Goal: Task Accomplishment & Management: Complete application form

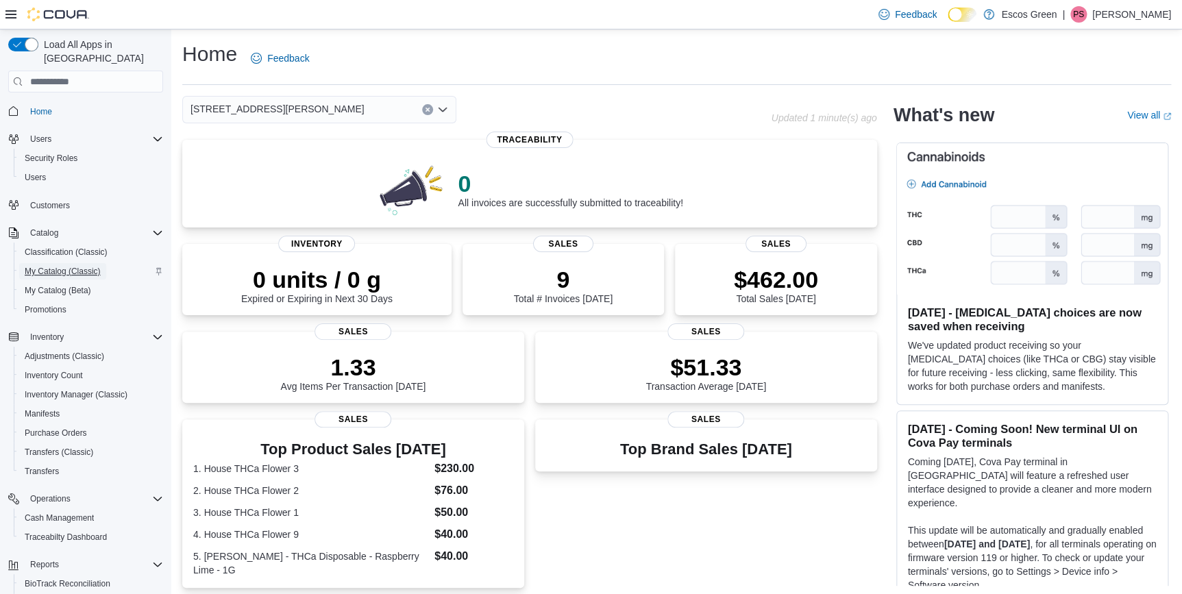
click at [61, 266] on span "My Catalog (Classic)" at bounding box center [63, 271] width 76 height 11
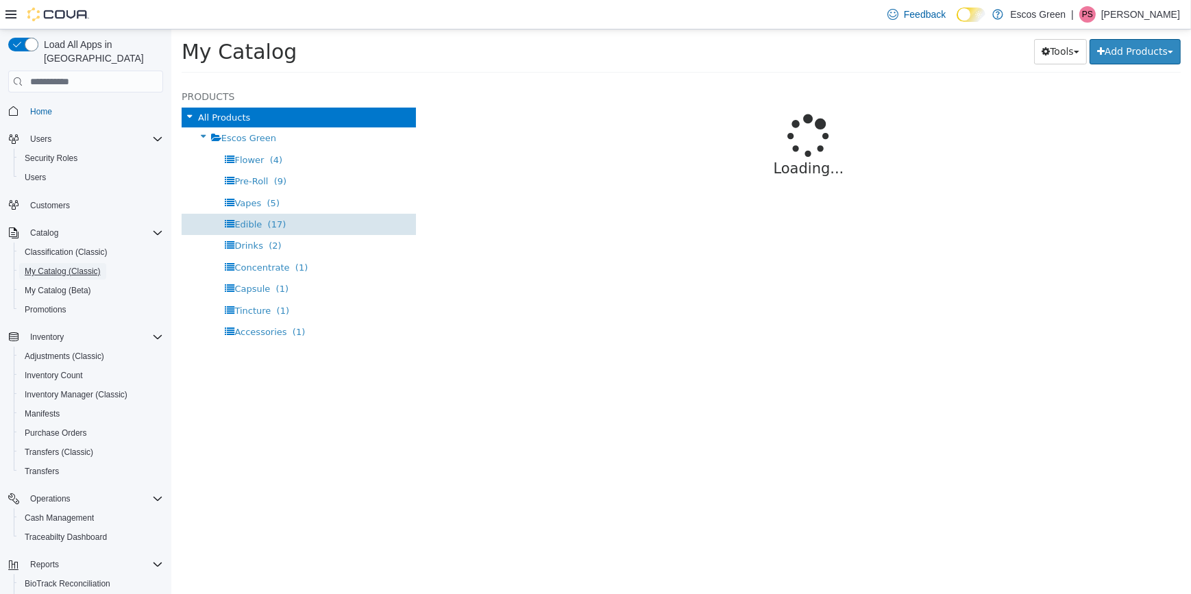
select select "**********"
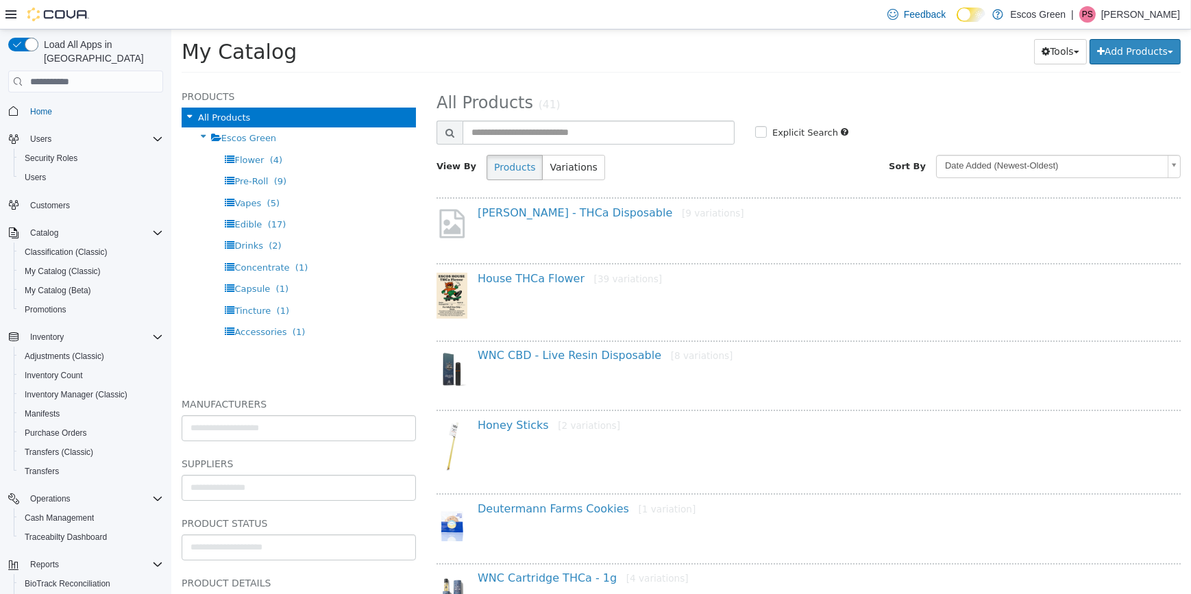
click at [509, 286] on div "House THCa Flower [39 variations]" at bounding box center [817, 282] width 701 height 20
click at [509, 279] on link "House THCa Flower [39 variations]" at bounding box center [569, 278] width 184 height 13
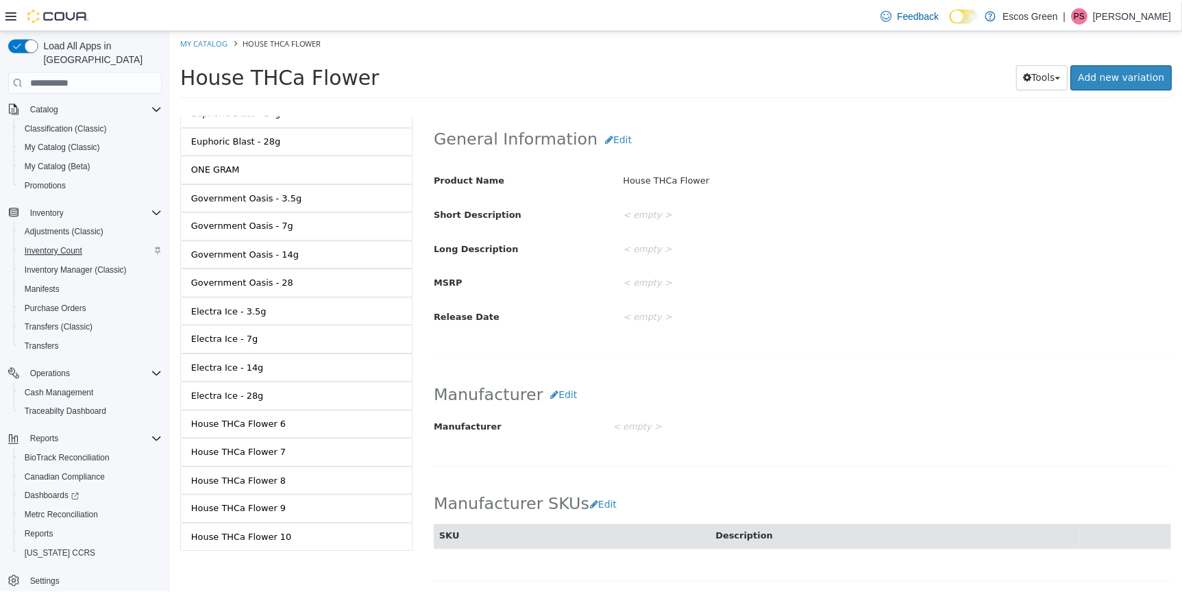
scroll to position [127, 0]
click at [46, 573] on span "Settings" at bounding box center [44, 581] width 29 height 16
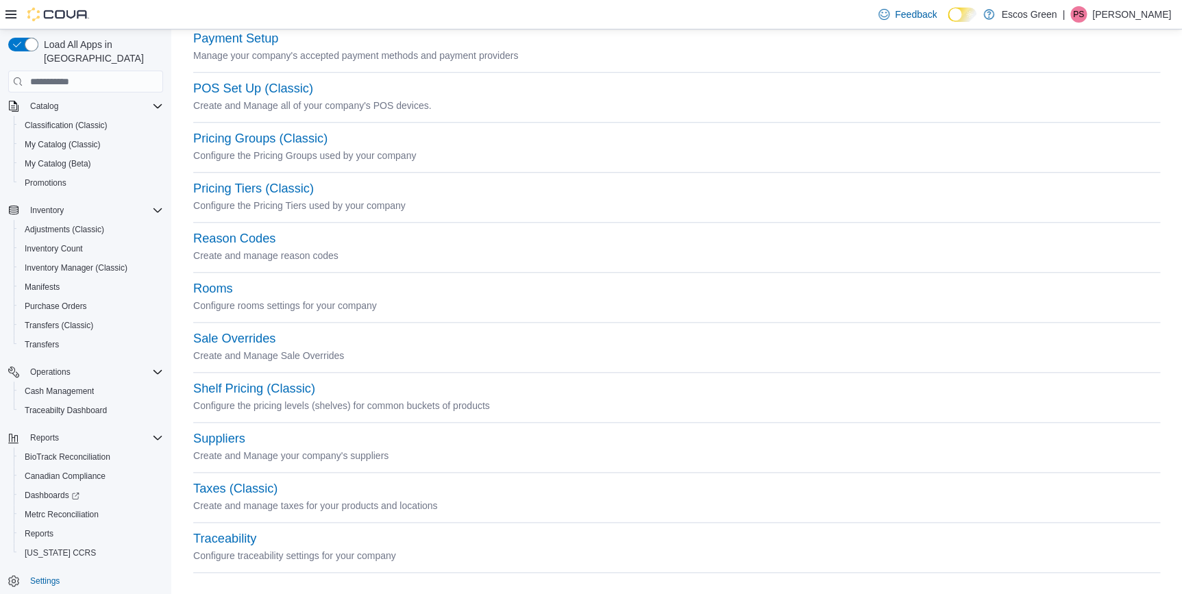
scroll to position [527, 0]
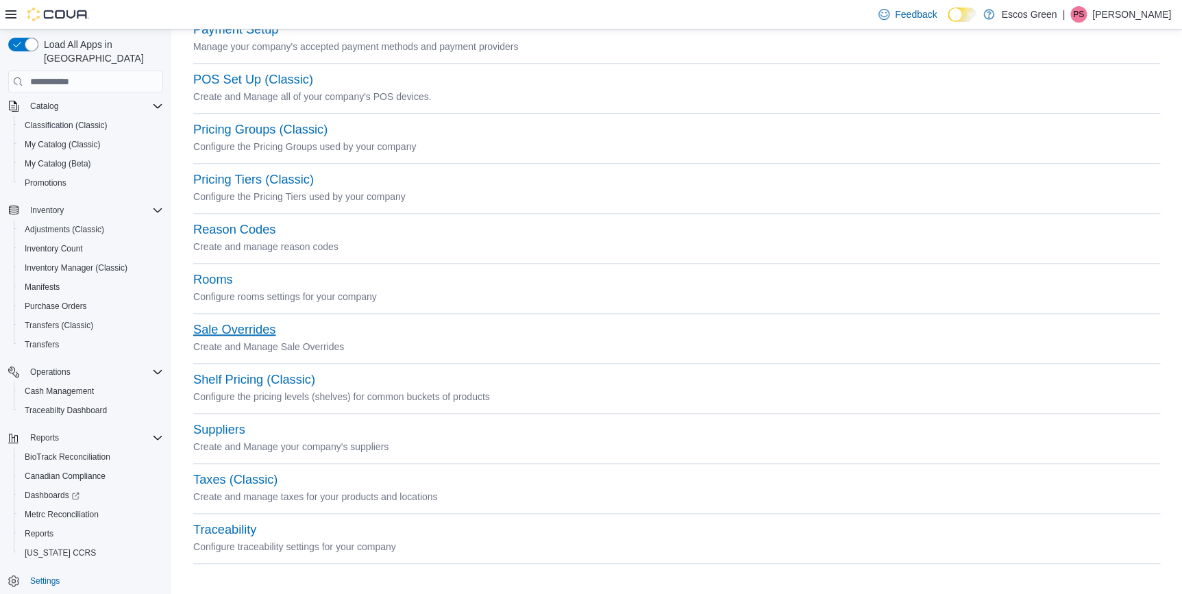
click at [250, 325] on button "Sale Overrides" at bounding box center [234, 330] width 82 height 14
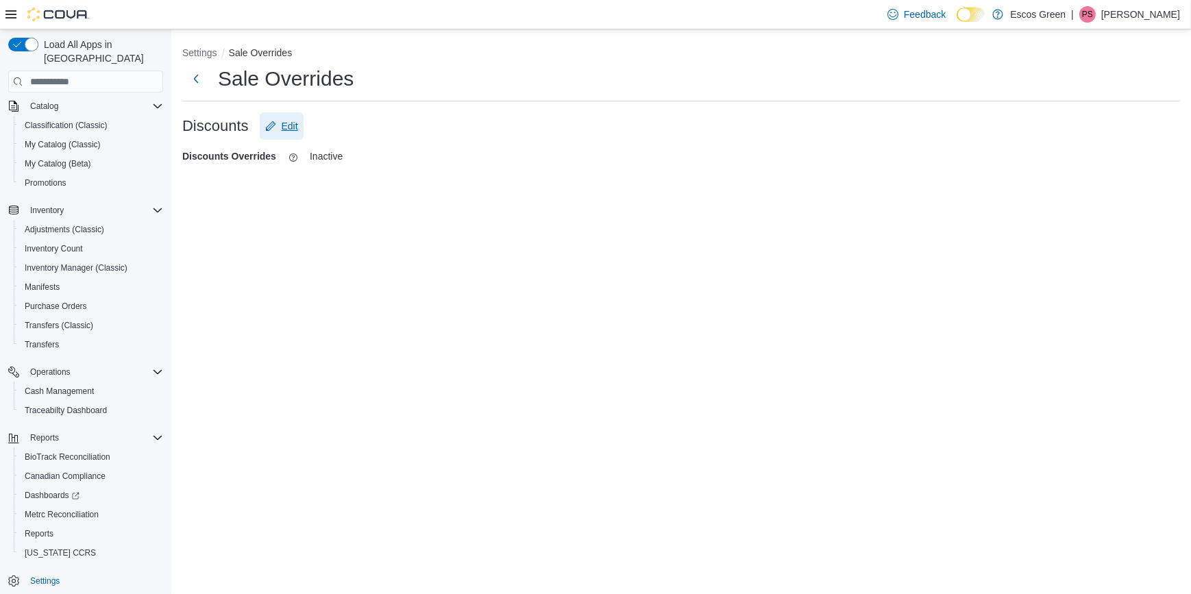
click at [273, 125] on icon "Edit" at bounding box center [270, 126] width 11 height 11
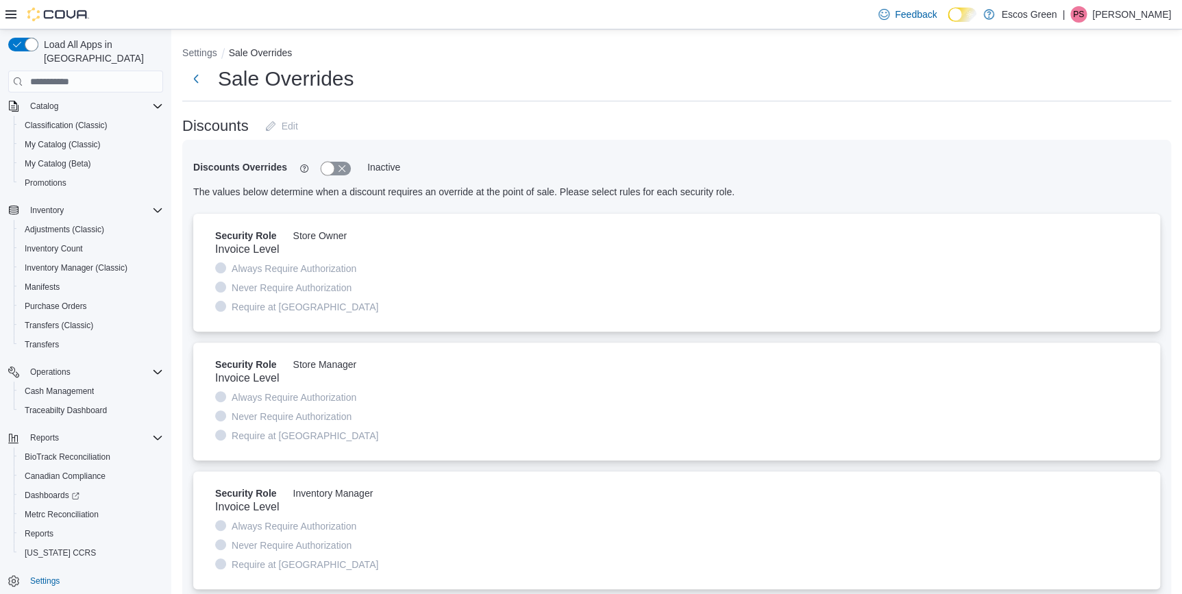
click at [331, 164] on button "button" at bounding box center [336, 169] width 30 height 14
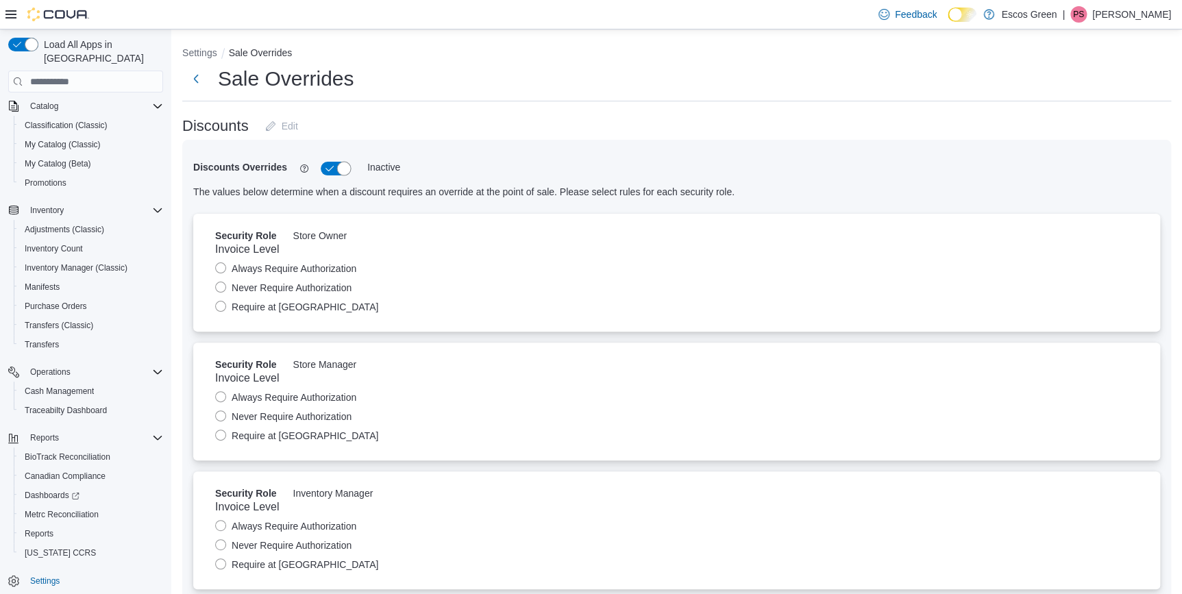
click at [329, 167] on button "button" at bounding box center [336, 169] width 30 height 14
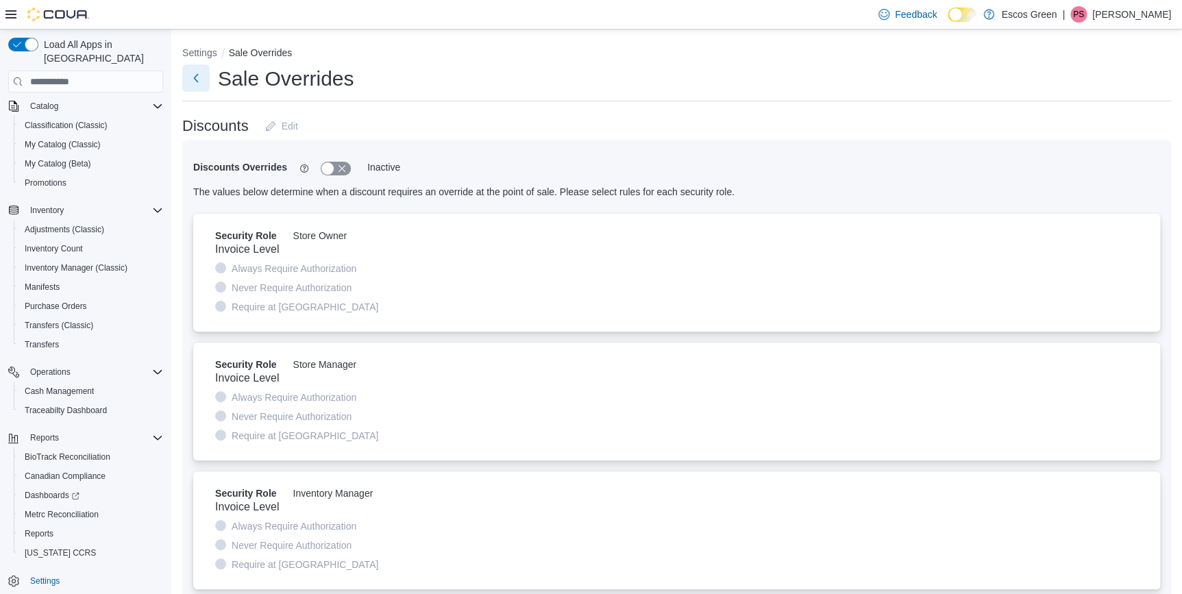
click at [194, 79] on button "Next" at bounding box center [195, 77] width 27 height 27
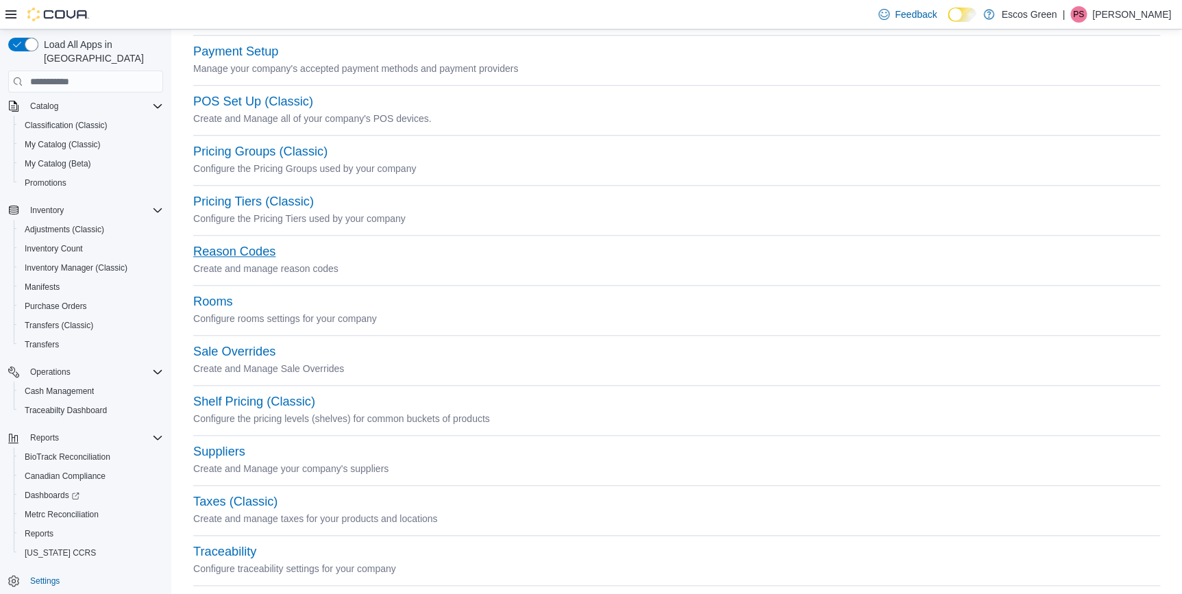
scroll to position [527, 0]
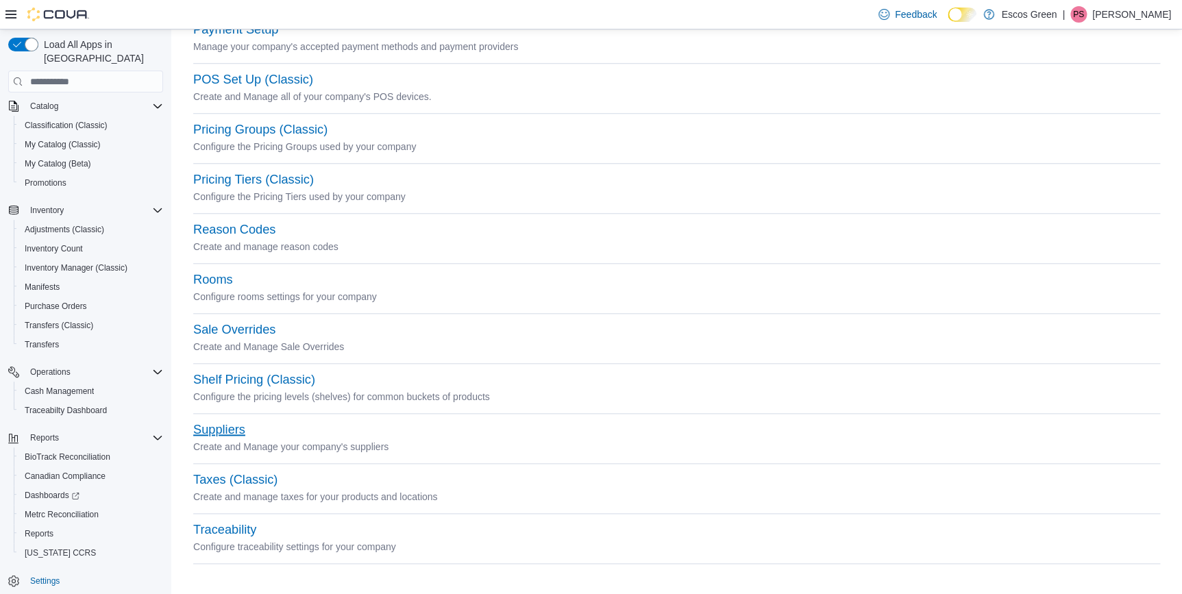
click at [227, 425] on button "Suppliers" at bounding box center [219, 430] width 52 height 14
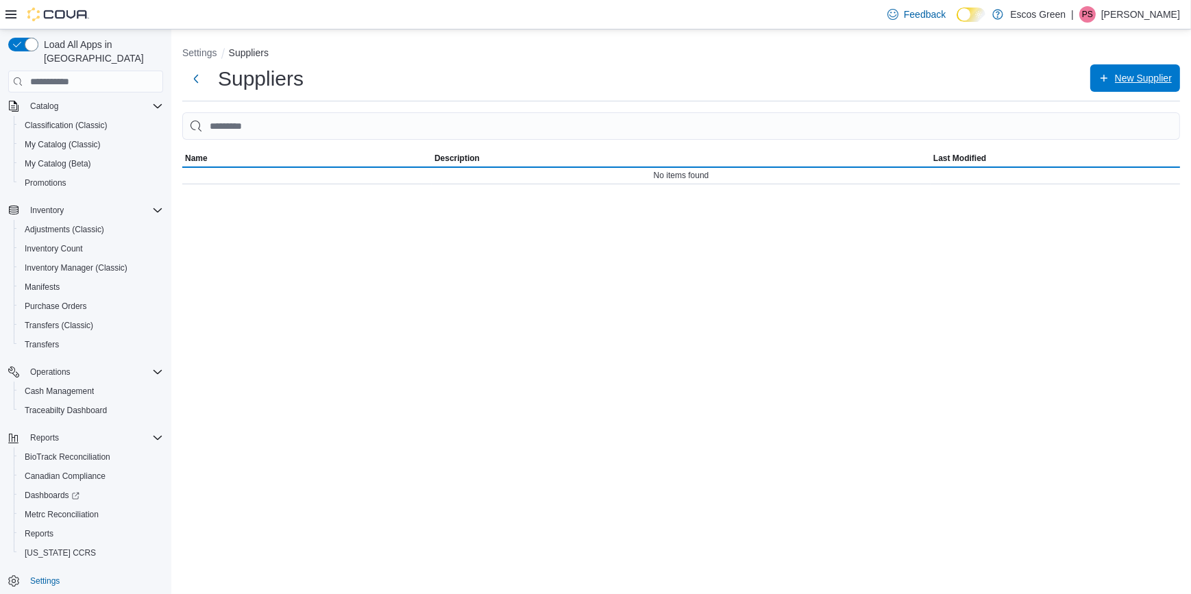
click at [1137, 71] on span "New Supplier" at bounding box center [1134, 77] width 73 height 27
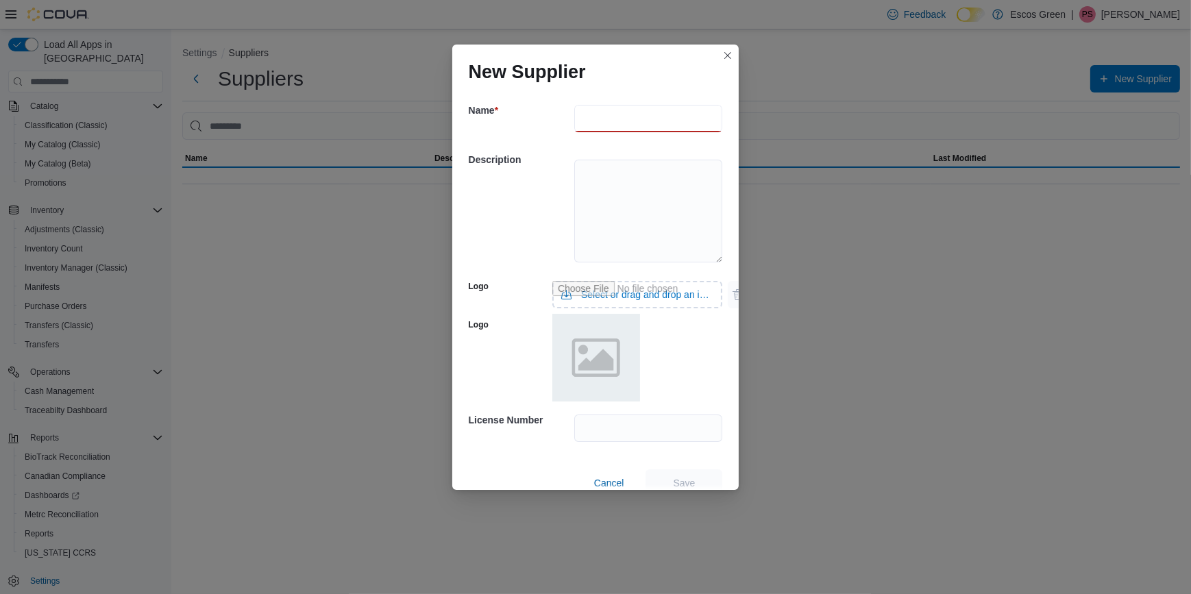
click at [596, 111] on input "text" at bounding box center [648, 118] width 149 height 27
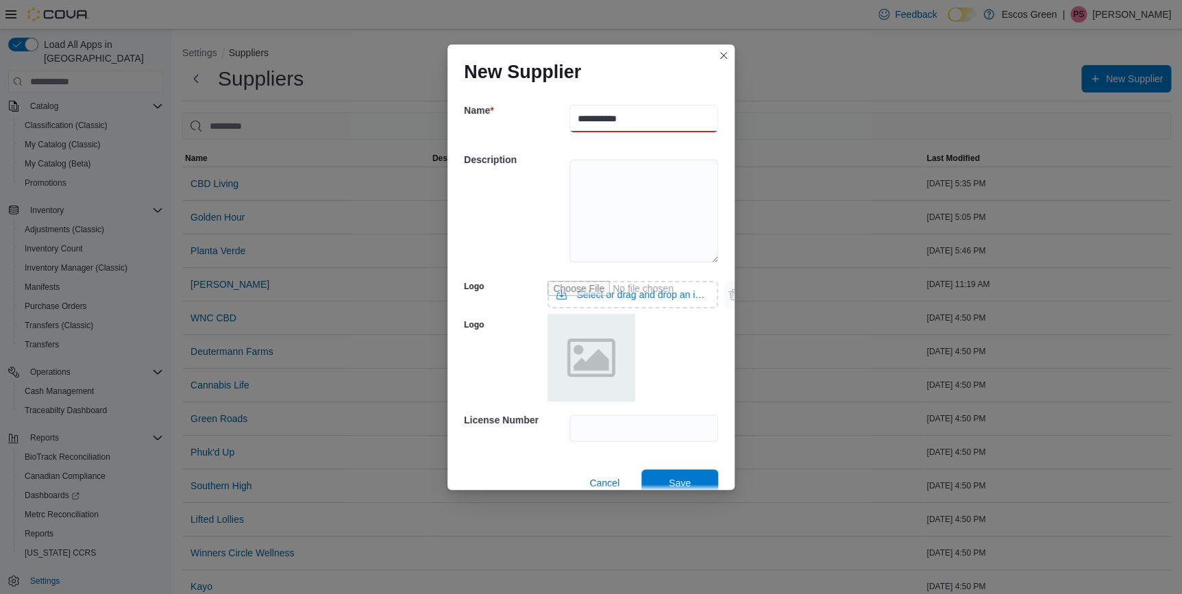
type input "**********"
